Goal: Information Seeking & Learning: Check status

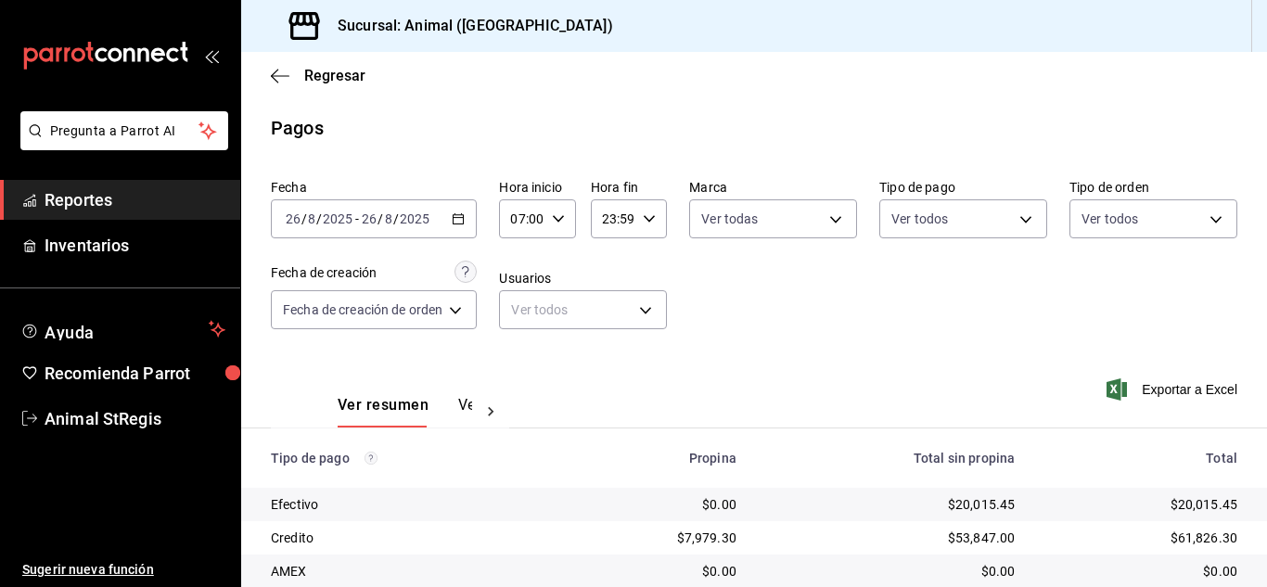
scroll to position [232, 0]
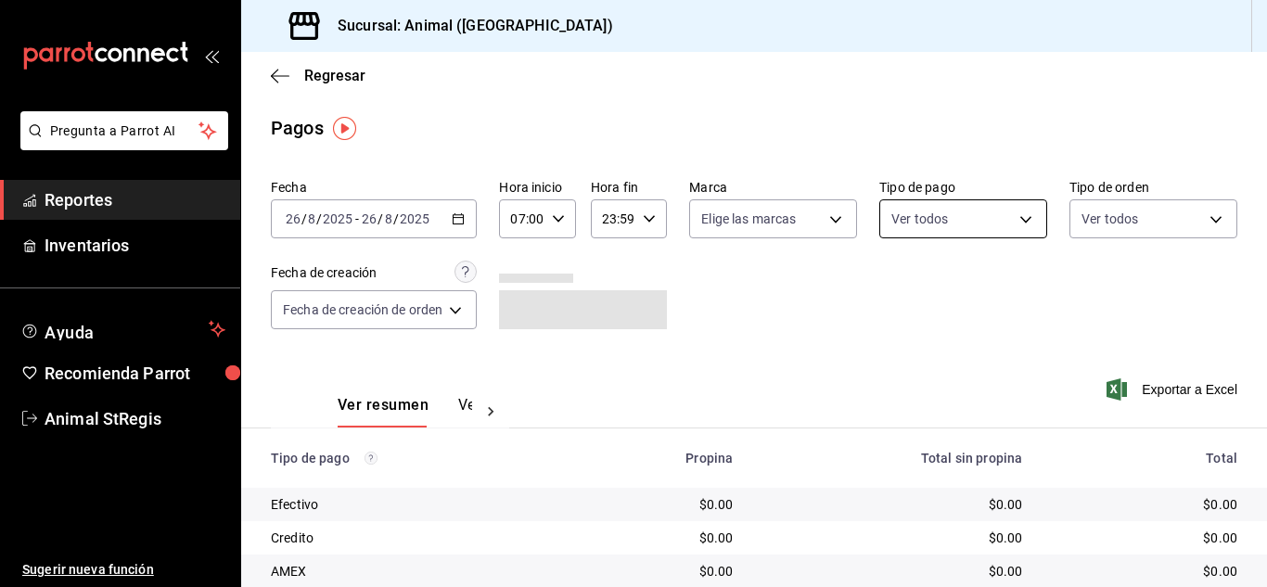
click at [986, 223] on body "Pregunta a Parrot AI Reportes Inventarios Ayuda Recomienda Parrot Animal StRegi…" at bounding box center [633, 293] width 1267 height 587
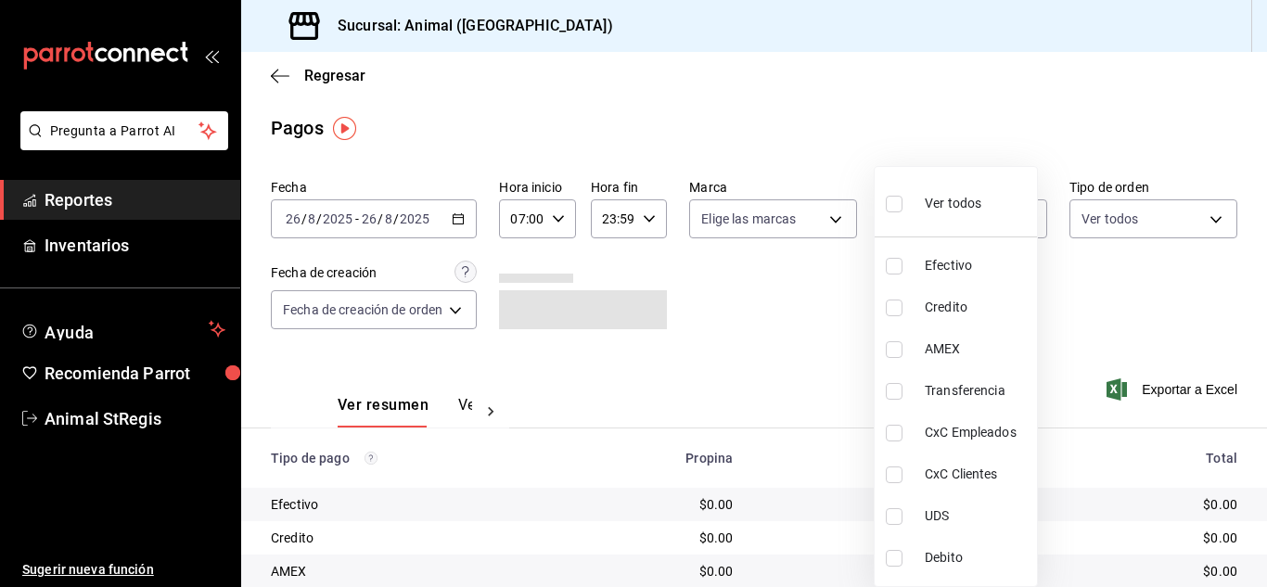
click at [897, 202] on input "checkbox" at bounding box center [894, 204] width 17 height 17
checkbox input "true"
type input "5a0f3365-d715-4940-adc4-656debb7822a,fc07b02b-84a7-4dba-9bff-98bba82b1290,ff2b0…"
checkbox input "true"
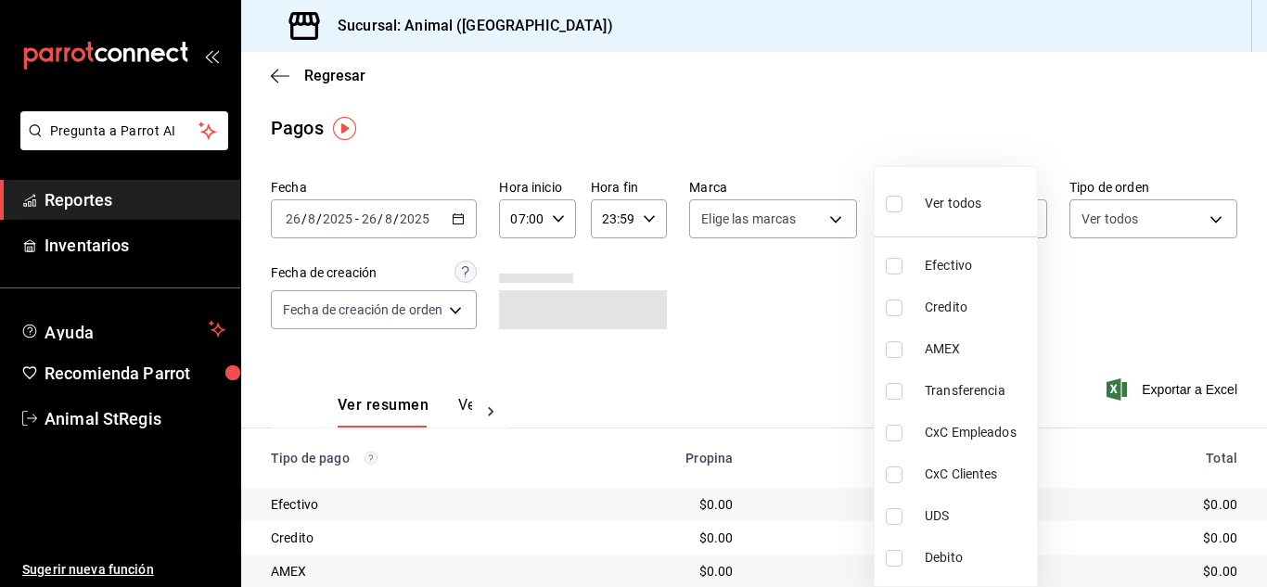
checkbox input "true"
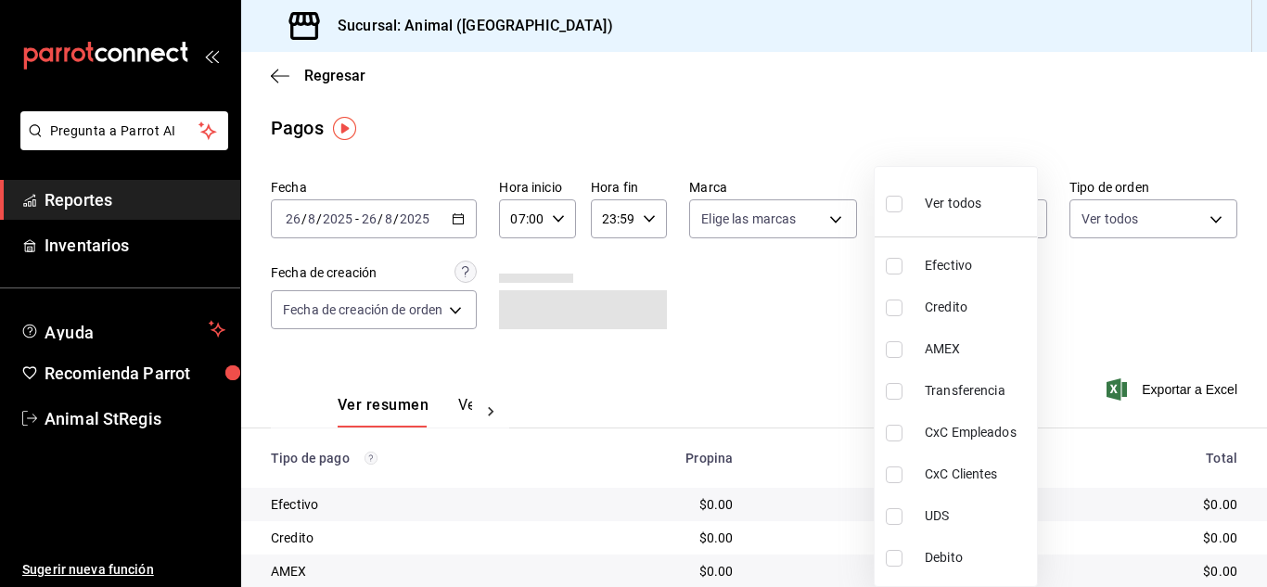
checkbox input "true"
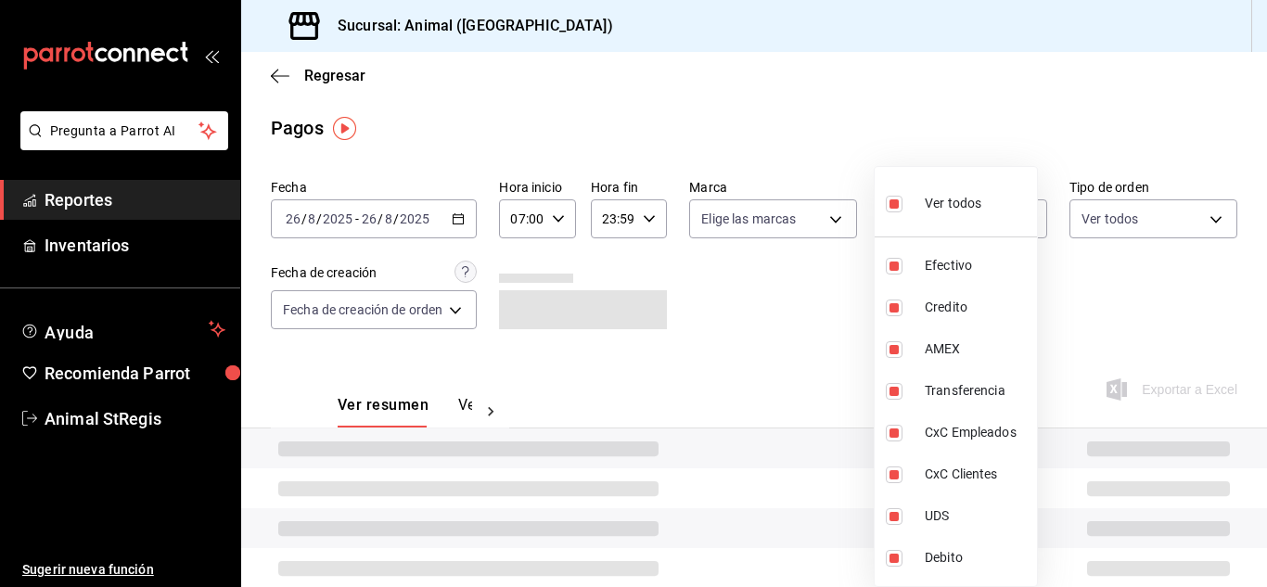
drag, startPoint x: 843, startPoint y: 271, endPoint x: 785, endPoint y: 258, distance: 58.9
click at [837, 271] on div at bounding box center [633, 293] width 1267 height 587
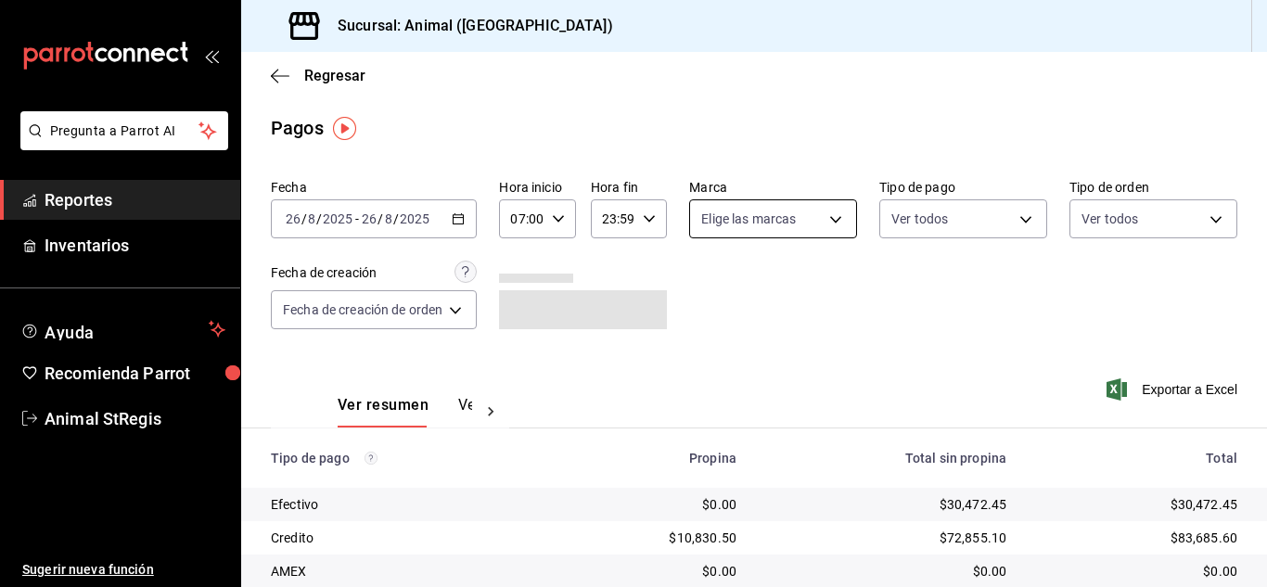
click at [781, 226] on body "Pregunta a Parrot AI Reportes Inventarios Ayuda Recomienda Parrot Animal StRegi…" at bounding box center [633, 293] width 1267 height 587
click at [714, 288] on input "checkbox" at bounding box center [707, 291] width 17 height 17
checkbox input "true"
type input "3f39fcdc-c8c4-4fff-883a-47b345d9391c"
checkbox input "true"
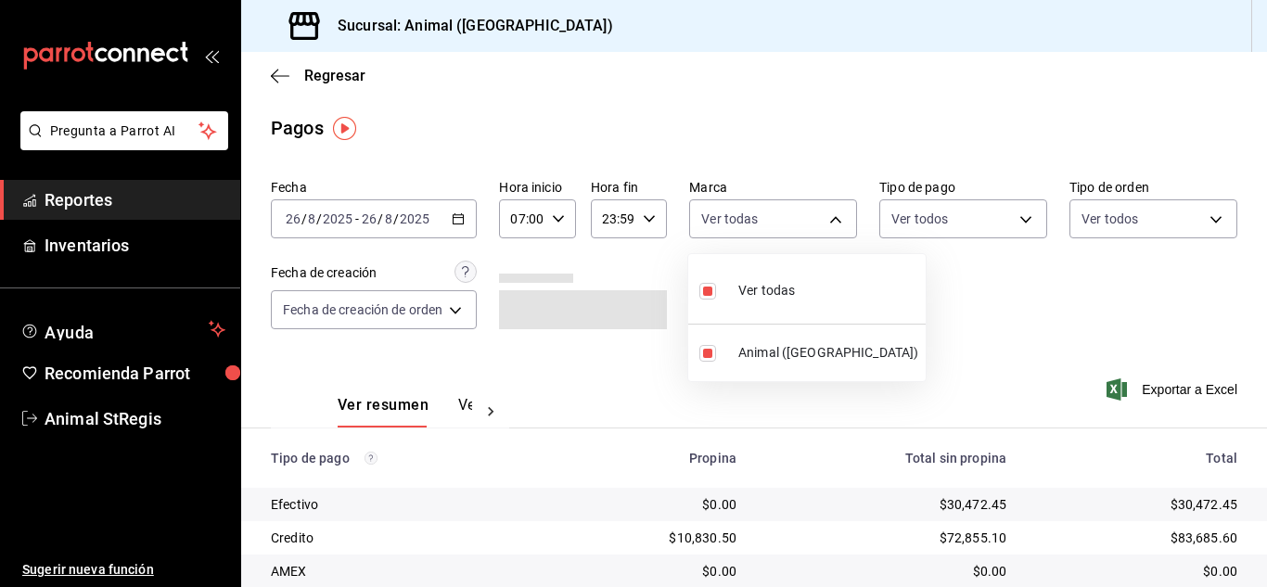
drag, startPoint x: 872, startPoint y: 282, endPoint x: 824, endPoint y: 98, distance: 189.8
click at [874, 280] on div at bounding box center [633, 293] width 1267 height 587
click at [807, 66] on div "Regresar" at bounding box center [754, 75] width 1026 height 47
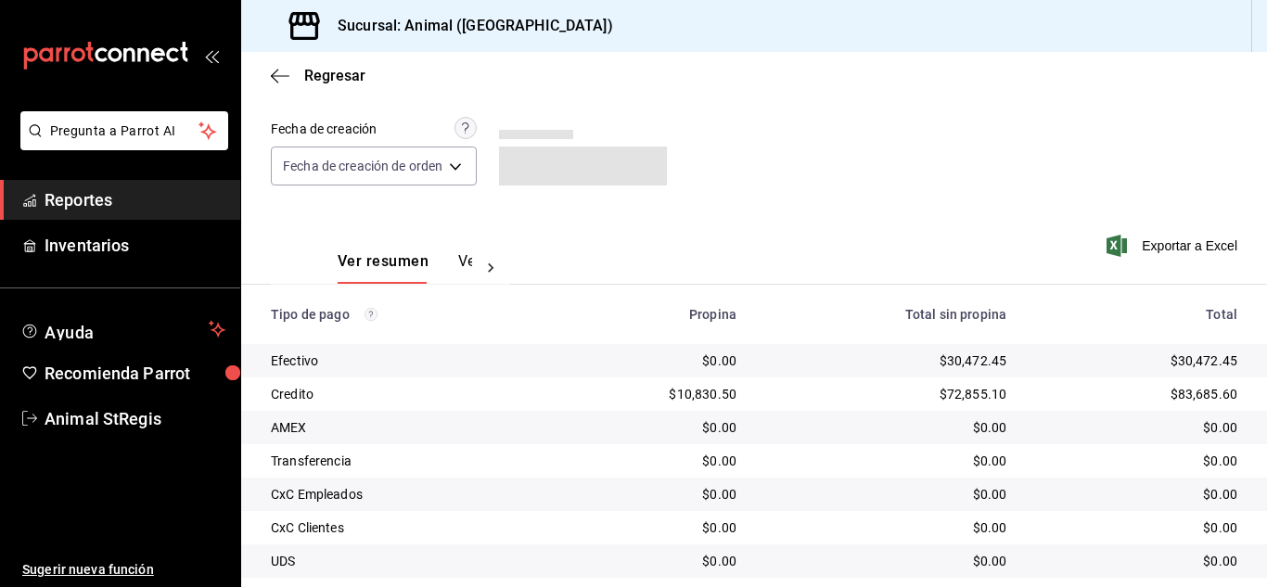
scroll to position [232, 0]
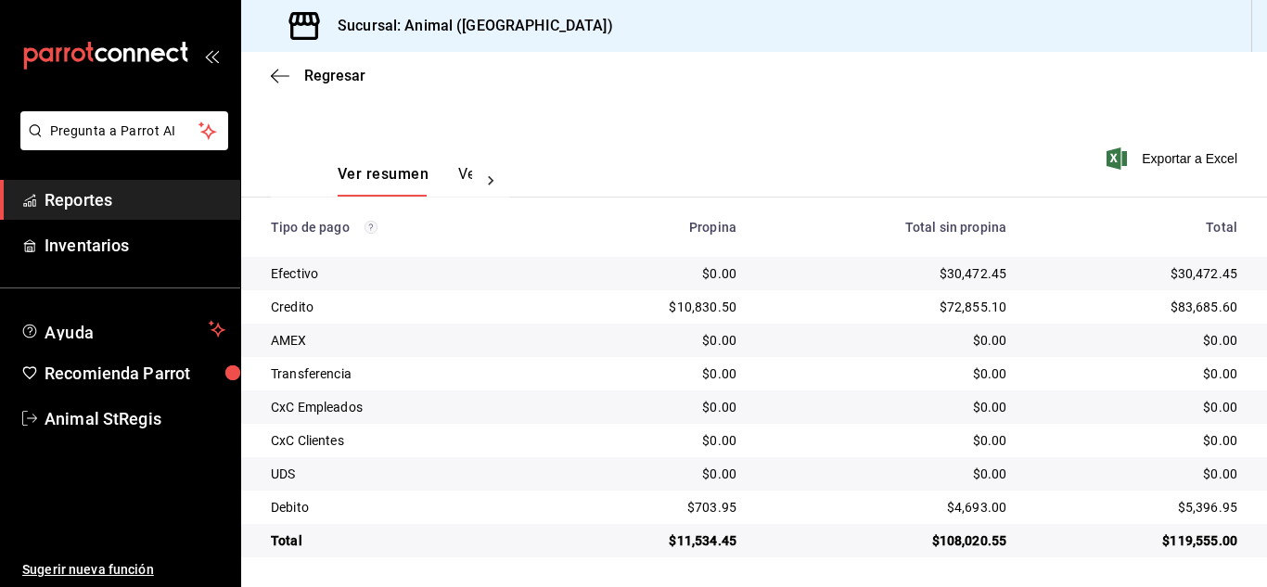
drag, startPoint x: 1266, startPoint y: 389, endPoint x: 636, endPoint y: 349, distance: 631.0
click at [636, 349] on div "$0.00" at bounding box center [652, 340] width 170 height 19
click at [321, 77] on span "Regresar" at bounding box center [334, 76] width 61 height 18
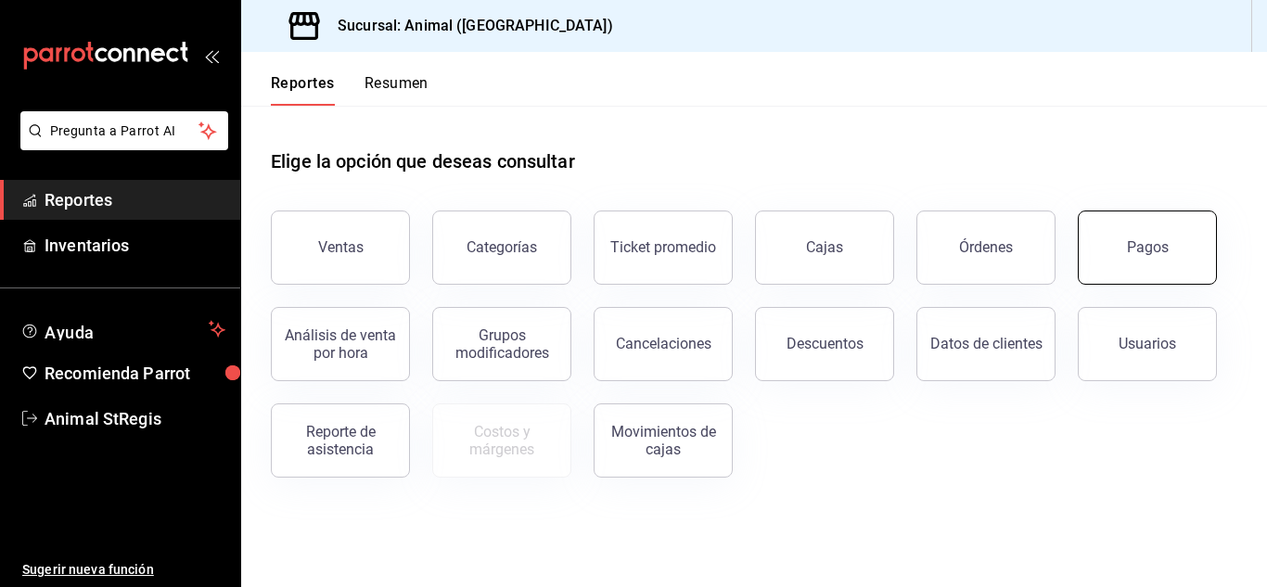
click at [1145, 235] on button "Pagos" at bounding box center [1147, 248] width 139 height 74
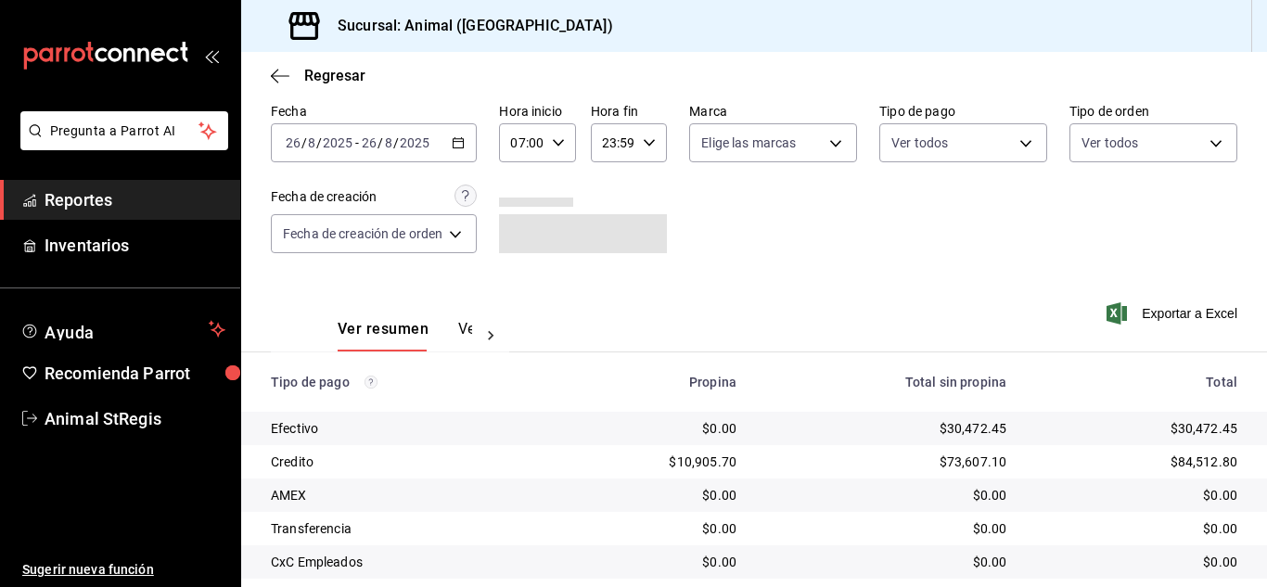
scroll to position [232, 0]
